Goal: Task Accomplishment & Management: Manage account settings

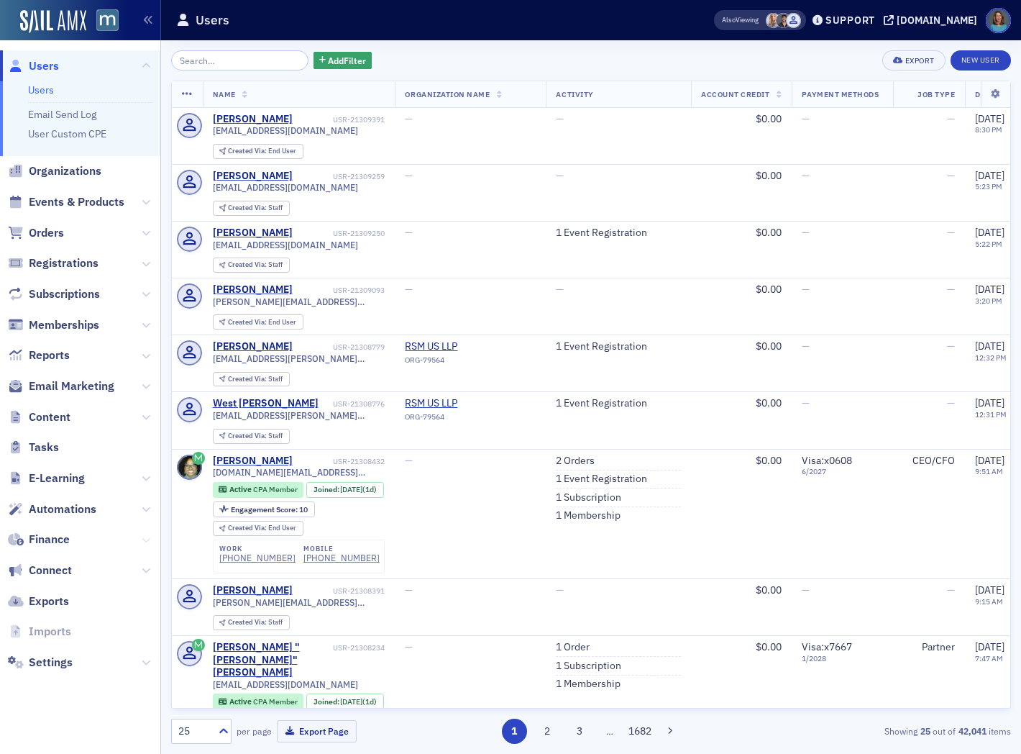
click at [142, 541] on icon at bounding box center [146, 540] width 9 height 9
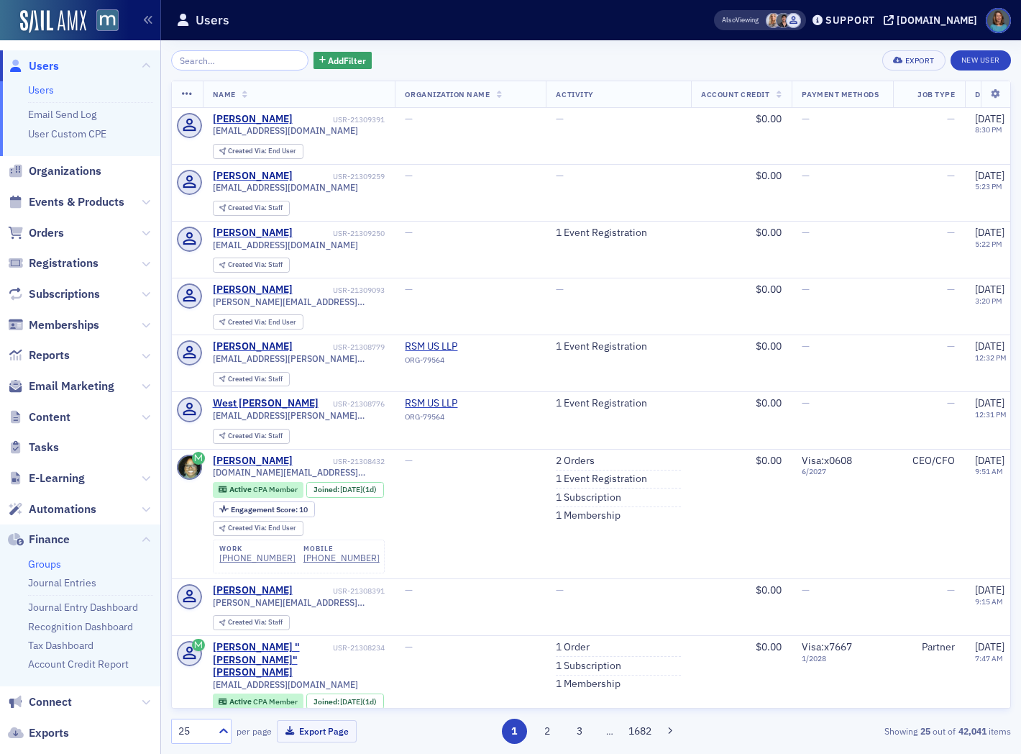
click at [51, 559] on link "Groups" at bounding box center [44, 563] width 33 height 13
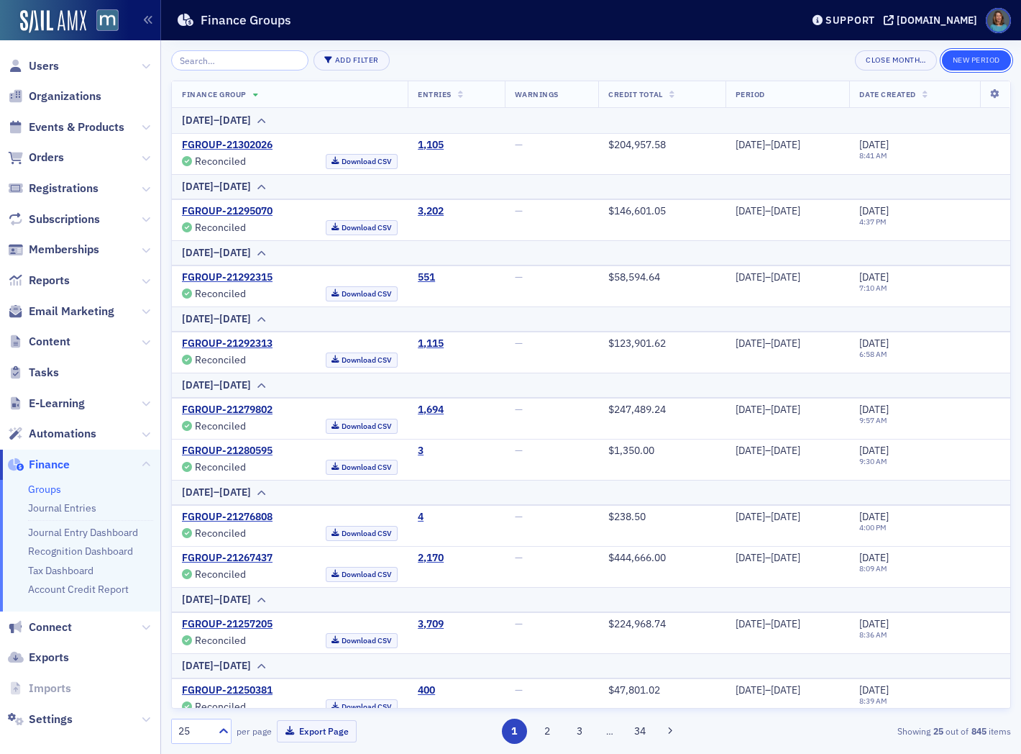
click at [962, 55] on button "New Period" at bounding box center [976, 60] width 69 height 20
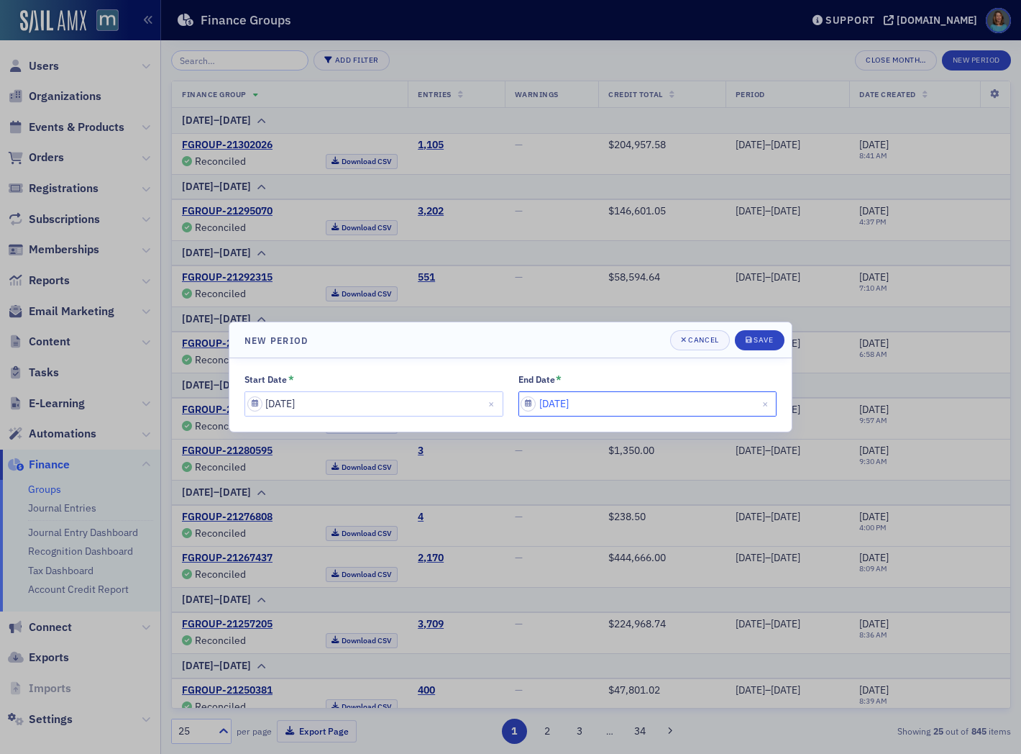
select select "8"
select select "2025"
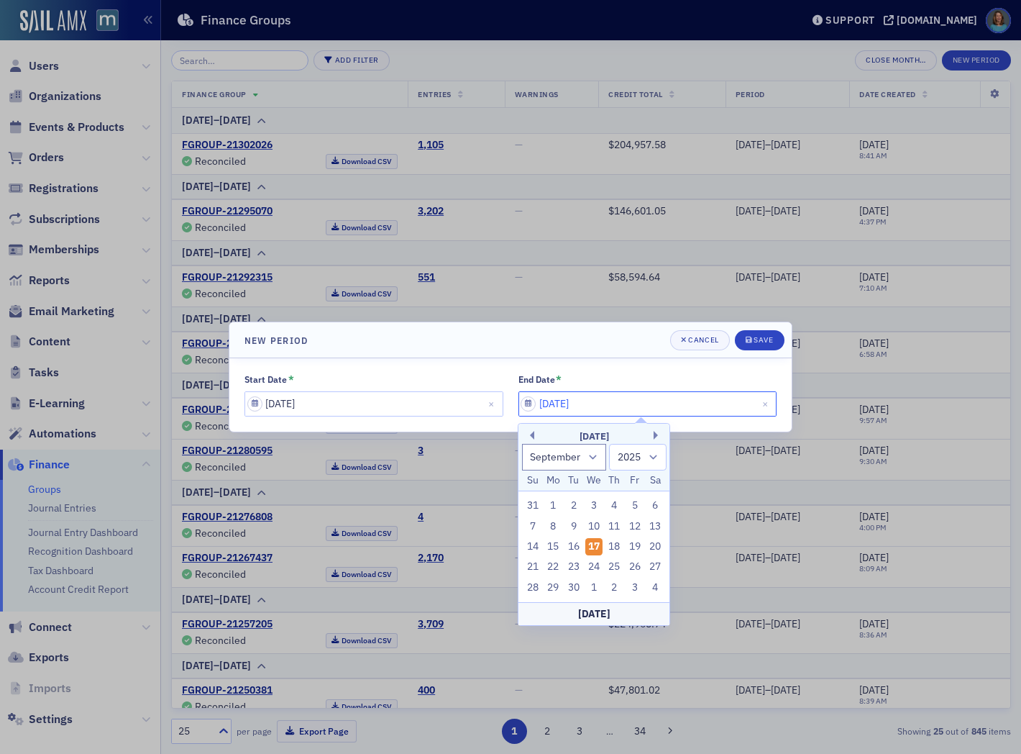
click at [585, 403] on input "[DATE]" at bounding box center [647, 403] width 259 height 25
click at [574, 545] on div "16" at bounding box center [573, 546] width 17 height 17
type input "[DATE]"
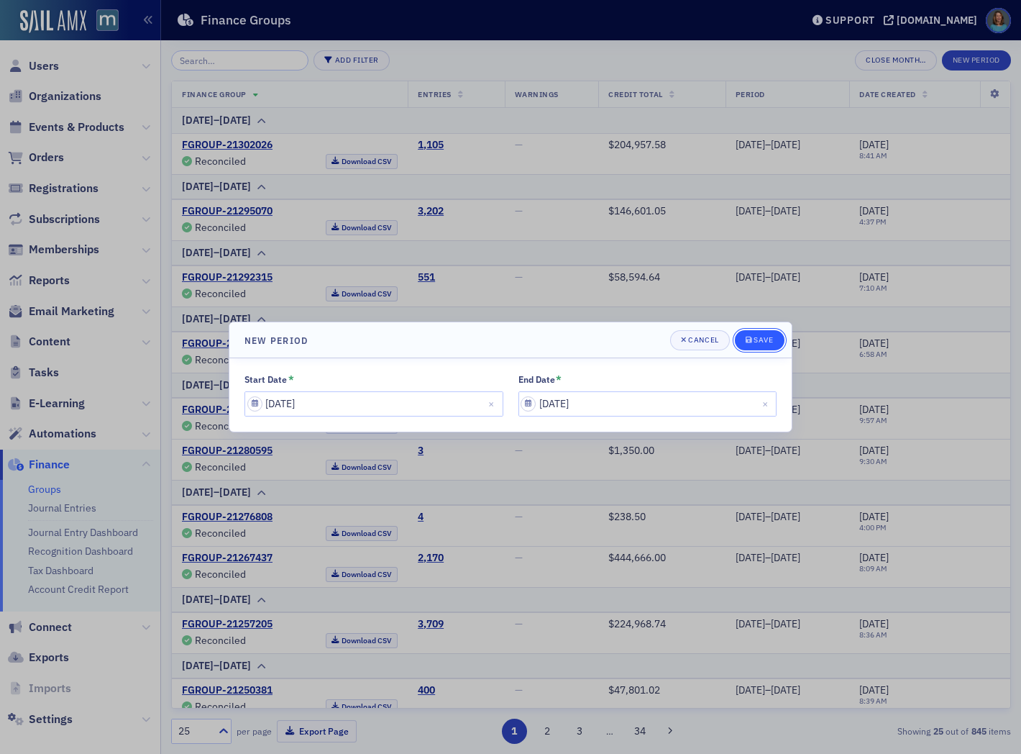
click at [759, 339] on div "Save" at bounding box center [763, 340] width 19 height 8
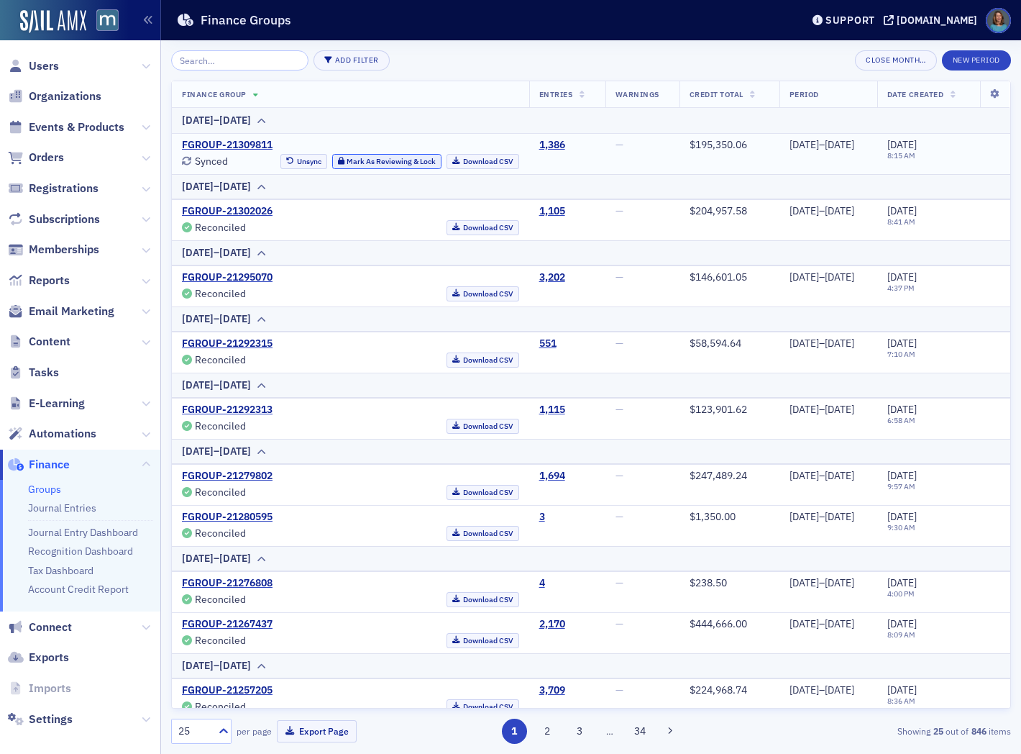
click at [356, 162] on button "Mark As Reviewing & Lock" at bounding box center [387, 161] width 110 height 15
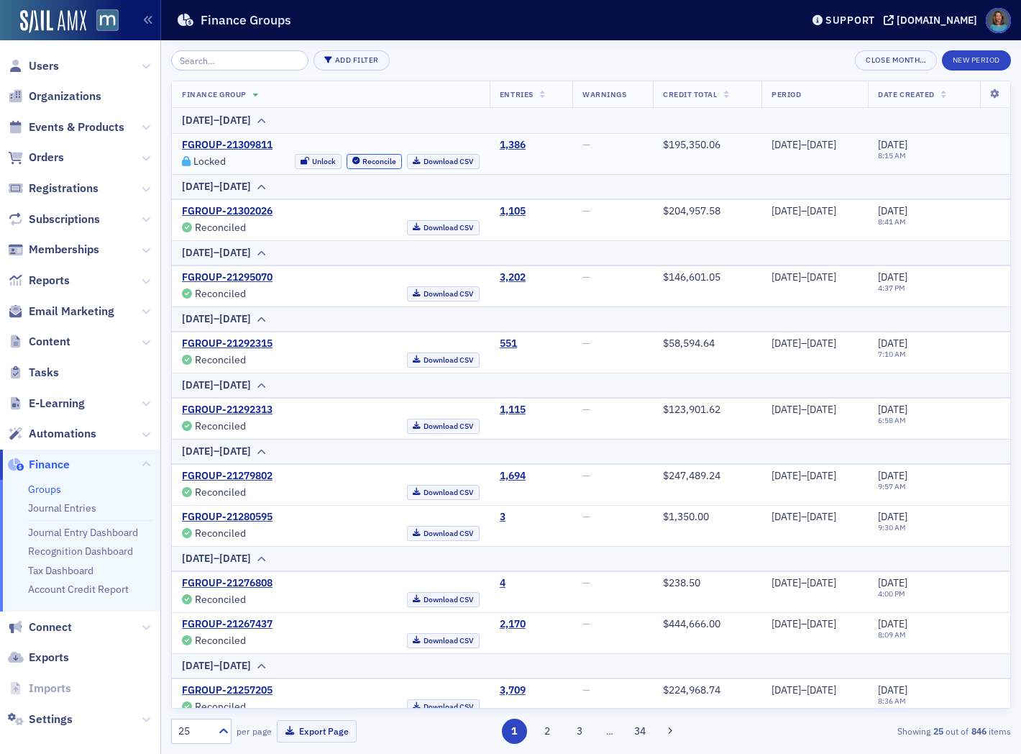
click at [356, 162] on button "Reconcile" at bounding box center [375, 161] width 56 height 15
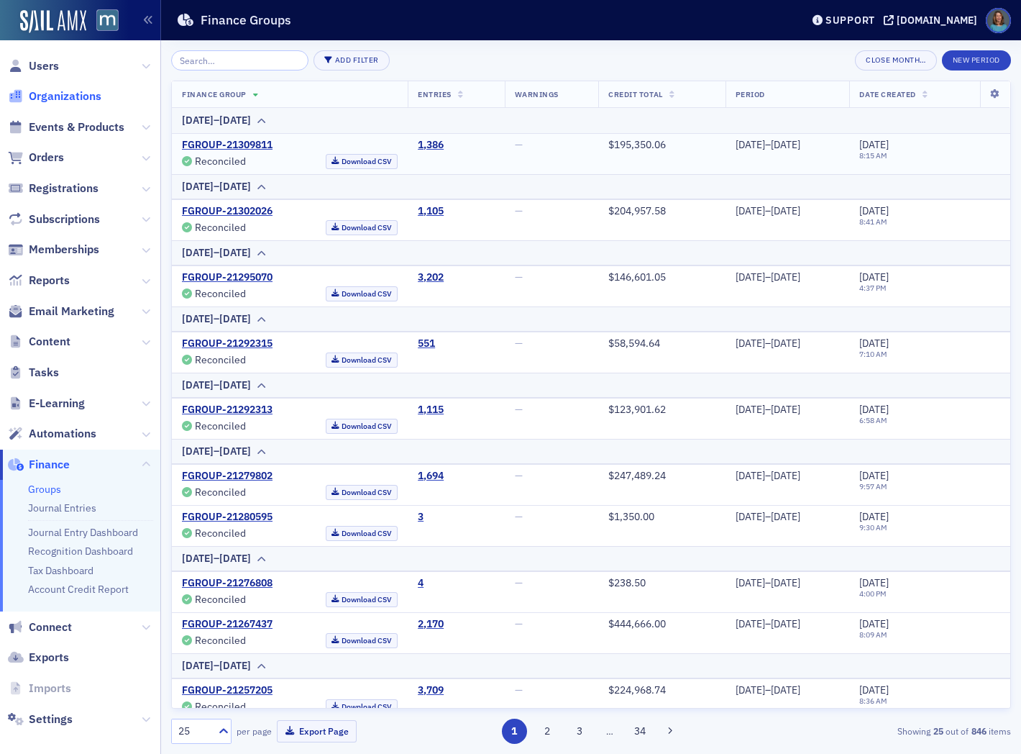
click at [68, 95] on span "Organizations" at bounding box center [65, 96] width 73 height 16
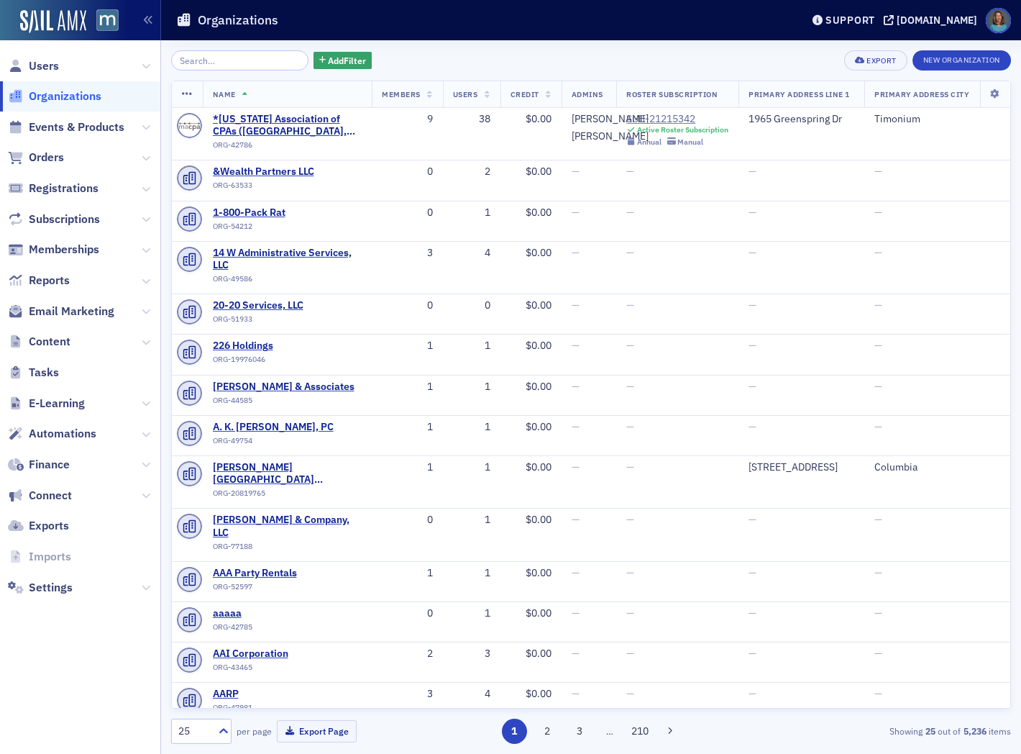
click at [236, 62] on input "search" at bounding box center [239, 60] width 137 height 20
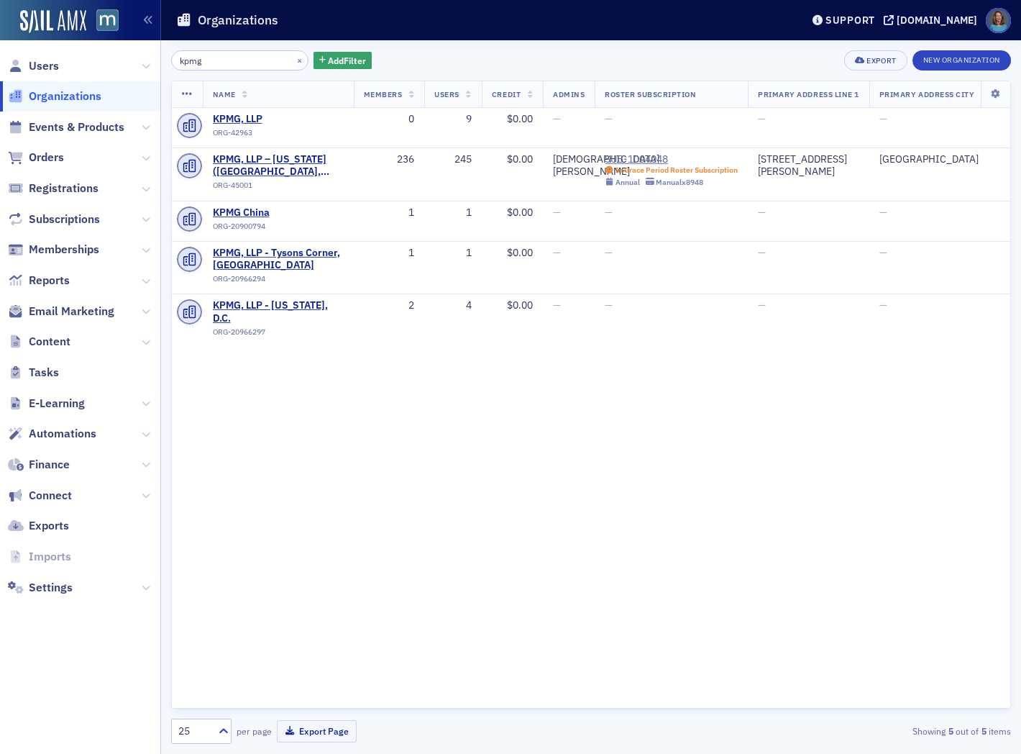
type input "kpmg"
click at [293, 60] on button "×" at bounding box center [299, 59] width 13 height 13
